Goal: Information Seeking & Learning: Compare options

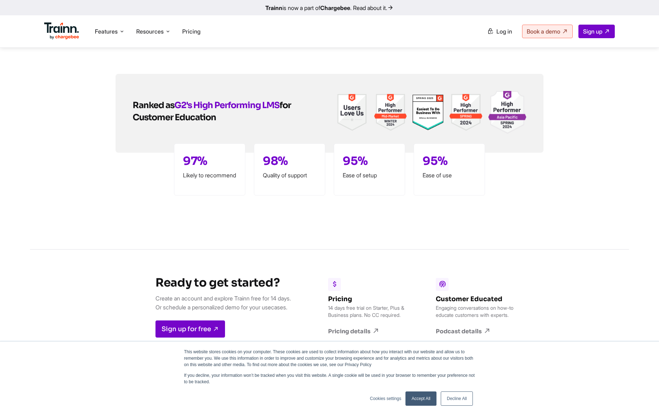
scroll to position [1718, 0]
drag, startPoint x: 203, startPoint y: 94, endPoint x: 199, endPoint y: 96, distance: 4.5
click at [203, 99] on link "G2's High Performing LMS" at bounding box center [226, 104] width 105 height 11
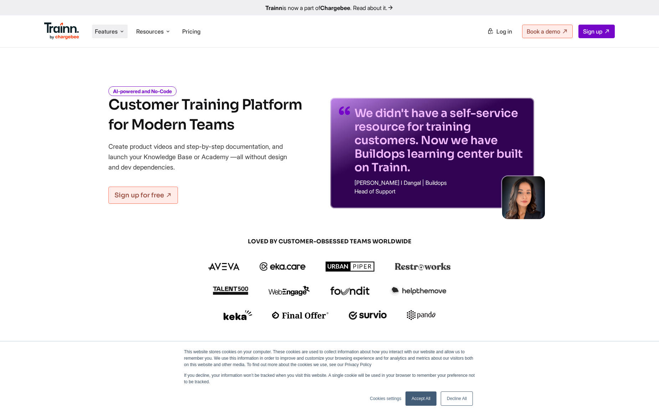
click at [111, 30] on span "Features" at bounding box center [106, 31] width 23 height 8
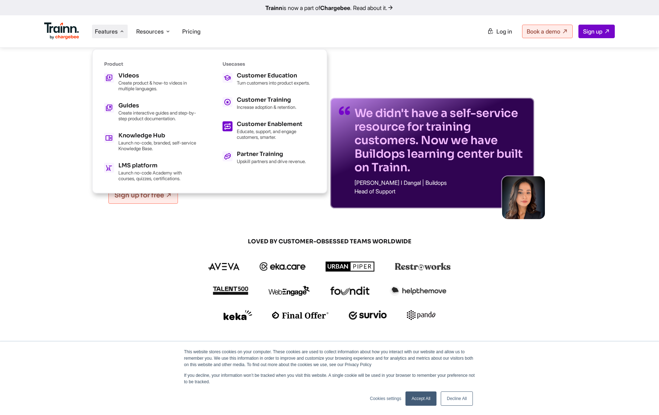
click at [246, 127] on h5 "Customer Enablement" at bounding box center [276, 124] width 78 height 6
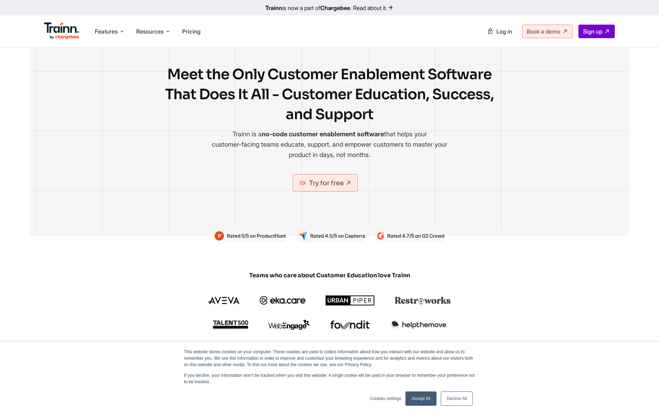
scroll to position [24, 0]
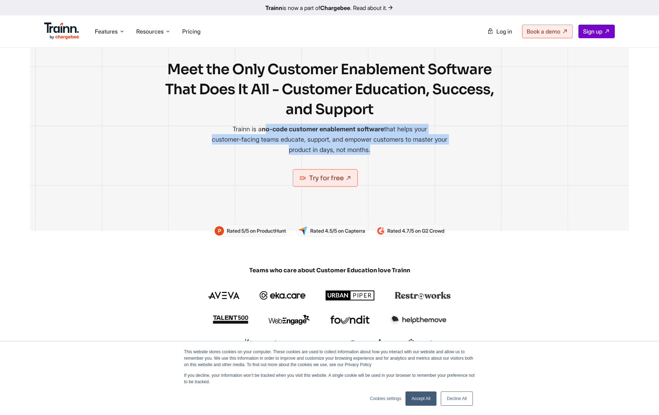
drag, startPoint x: 261, startPoint y: 127, endPoint x: 378, endPoint y: 157, distance: 121.1
click at [378, 157] on div "Meet the Only Customer Enablement Software That Does It All - Customer Educatio…" at bounding box center [329, 128] width 349 height 136
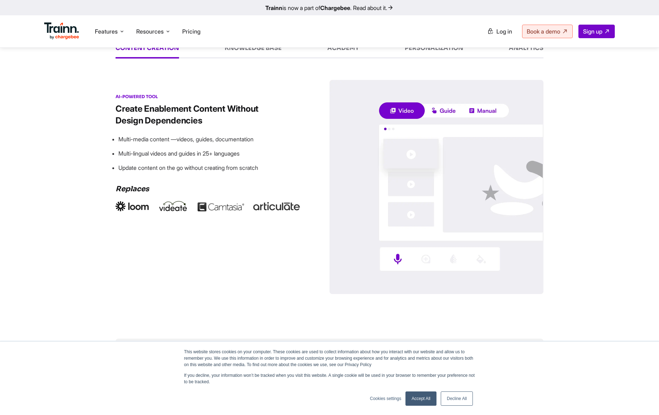
scroll to position [989, 0]
drag, startPoint x: 181, startPoint y: 194, endPoint x: 302, endPoint y: 224, distance: 124.9
click at [302, 224] on div "AI-POWERED TOOL Create Enablement Content Without Design Dependencies Multi-med…" at bounding box center [330, 189] width 428 height 216
click at [302, 225] on div "AI-POWERED TOOL Create Enablement Content Without Design Dependencies Multi-med…" at bounding box center [330, 189] width 428 height 216
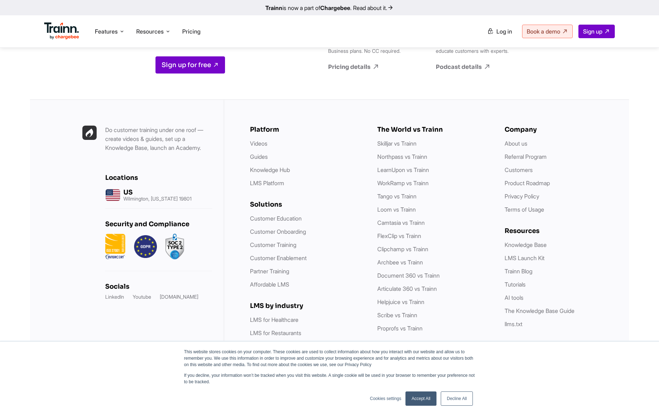
scroll to position [1754, 0]
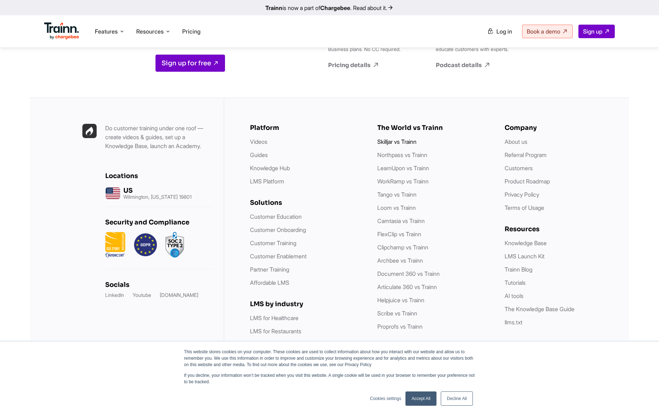
click at [411, 142] on link "Skilljar vs Trainn" at bounding box center [396, 141] width 39 height 7
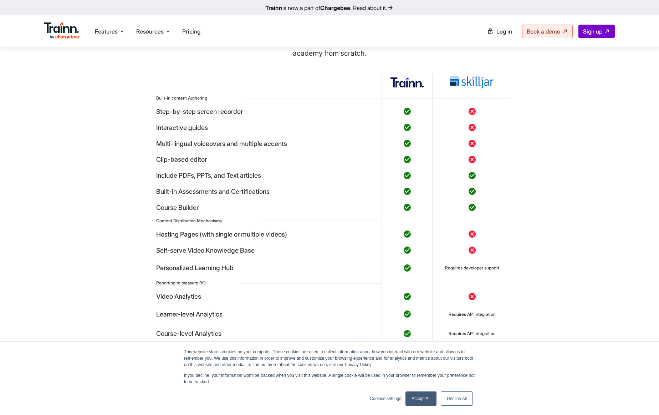
scroll to position [2057, 0]
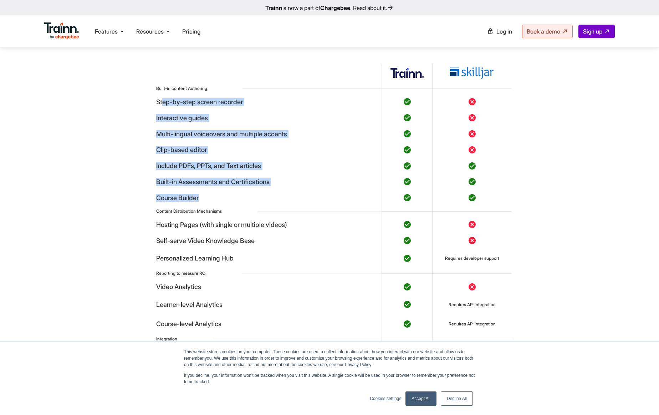
drag, startPoint x: 203, startPoint y: 126, endPoint x: 301, endPoint y: 211, distance: 130.9
click at [301, 211] on table "Built-in content Authoring Step-by-step screen recorder Interactive guides Mult…" at bounding box center [330, 214] width 364 height 300
drag, startPoint x: 301, startPoint y: 211, endPoint x: 294, endPoint y: 211, distance: 7.1
click at [300, 206] on td "Course Builder" at bounding box center [265, 198] width 234 height 16
drag, startPoint x: 218, startPoint y: 206, endPoint x: 233, endPoint y: 221, distance: 20.9
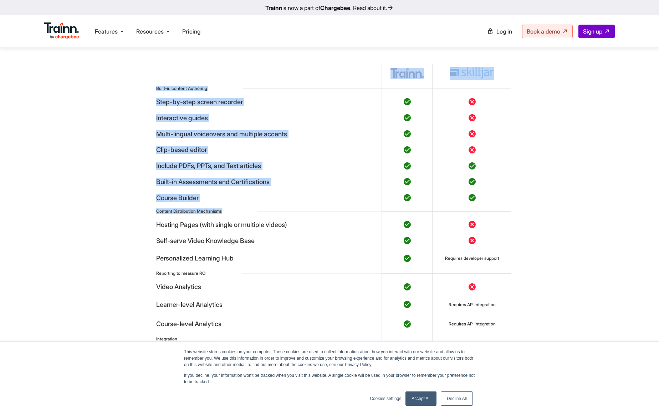
click at [233, 221] on div "Skilljar vs. Trainn Which is right for me? We obviously think we’re pretty grea…" at bounding box center [329, 231] width 599 height 583
click at [233, 214] on span "Content Distribution Mechanisms" at bounding box center [206, 210] width 101 height 5
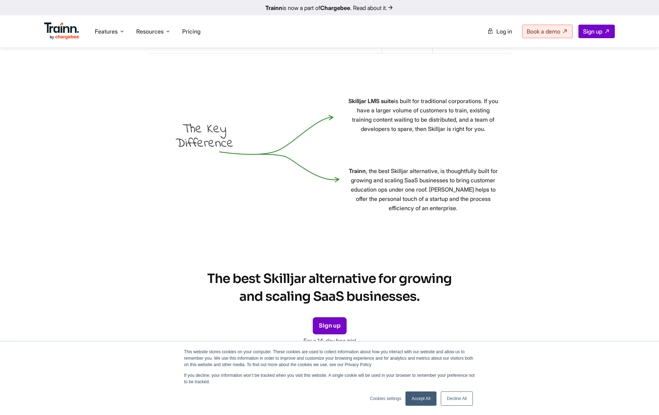
scroll to position [2393, 0]
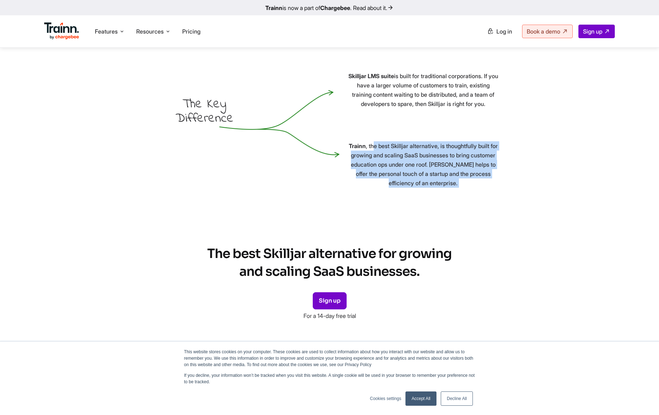
drag, startPoint x: 403, startPoint y: 170, endPoint x: 470, endPoint y: 208, distance: 76.8
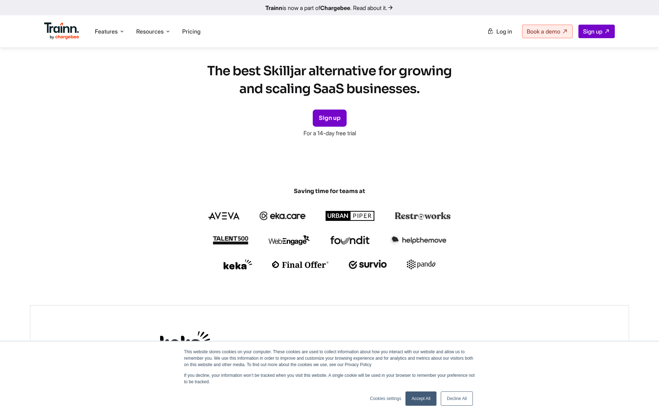
scroll to position [2575, 0]
